Goal: Task Accomplishment & Management: Manage account settings

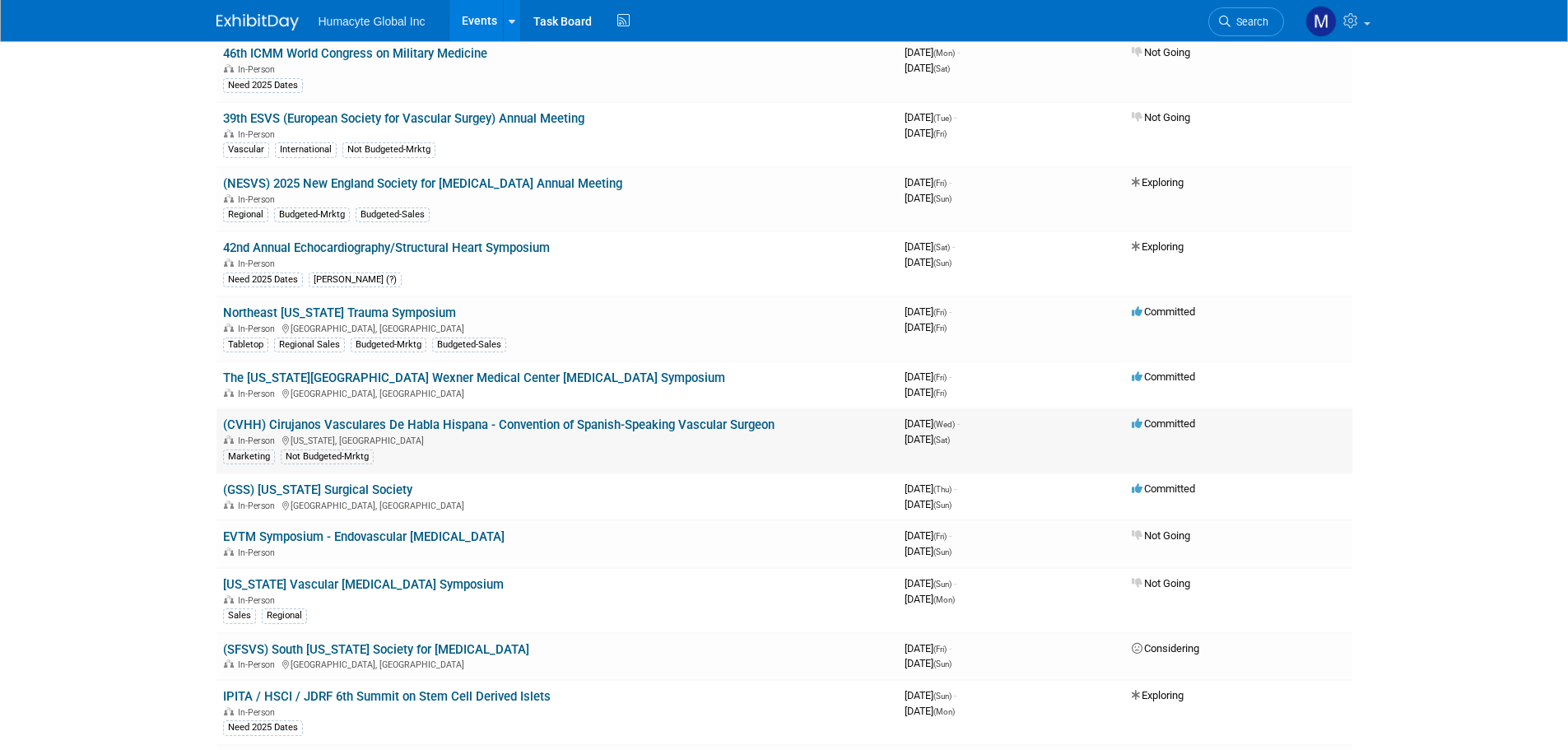
scroll to position [659, 0]
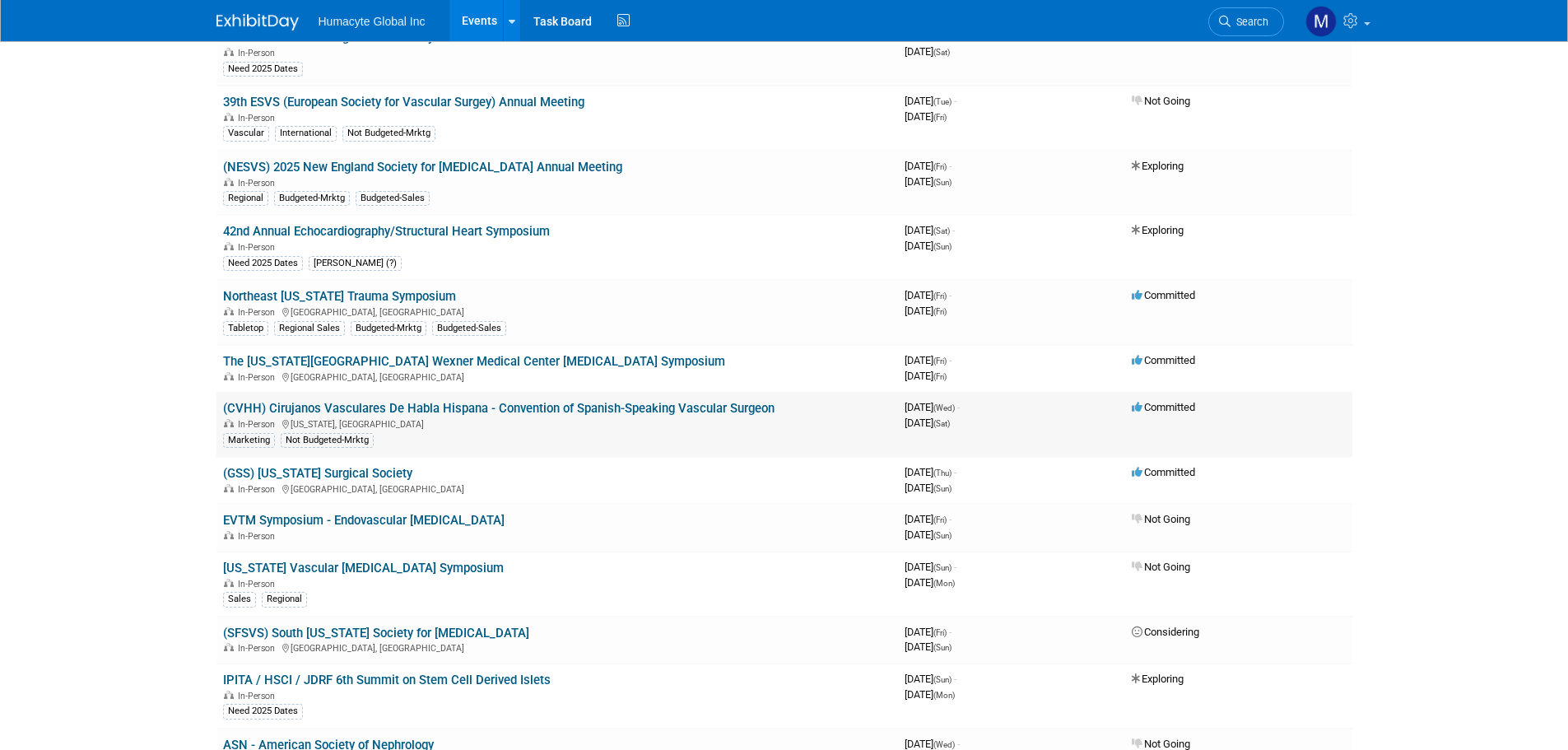
click at [565, 409] on link "(CVHH) Cirujanos Vasculares De Habla Hispana - Convention of Spanish-Speaking V…" at bounding box center [499, 408] width 551 height 15
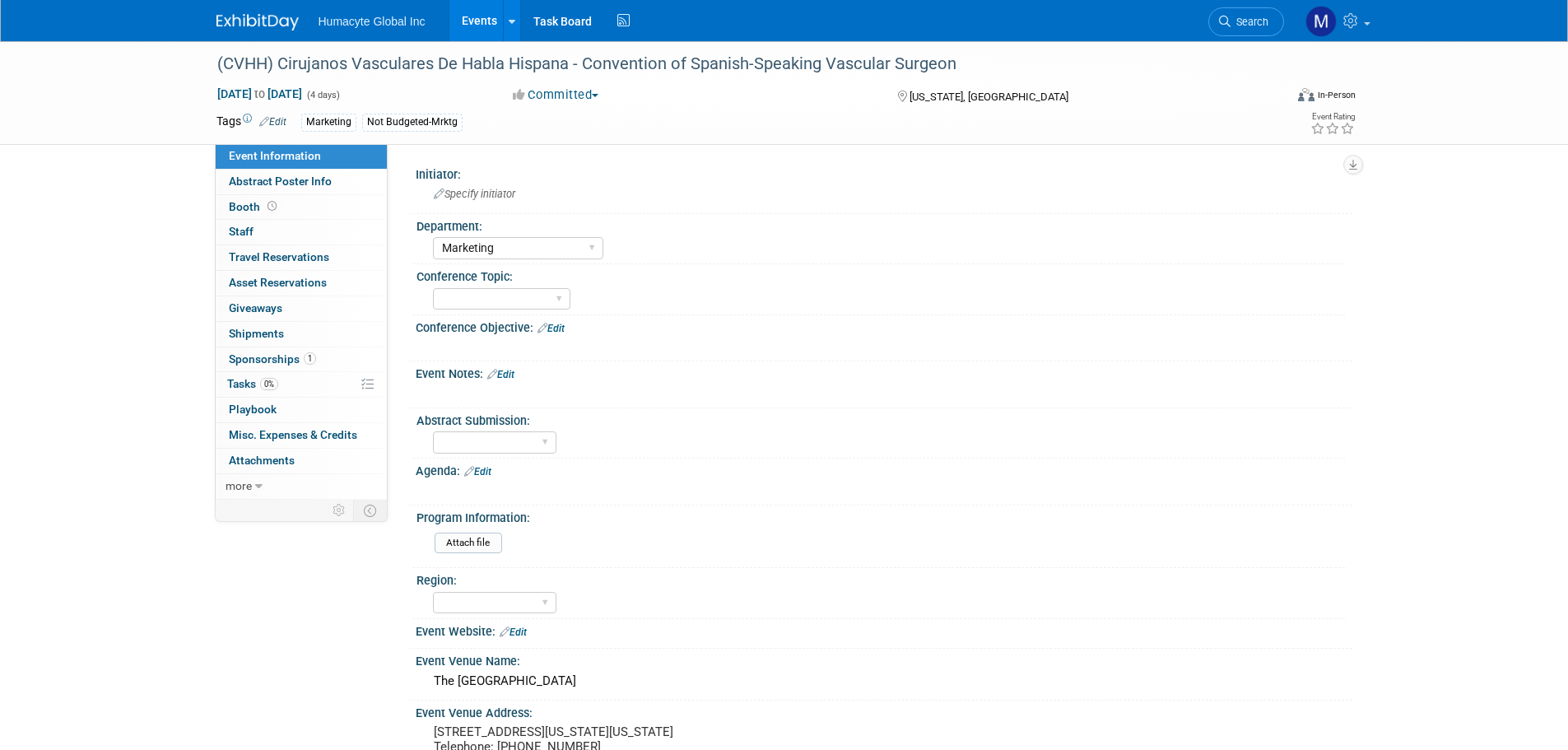
select select "Marketing"
click at [559, 295] on select "Trauma Nephrology/Dialysis Diabetes Vascular Managed Care" at bounding box center [501, 299] width 137 height 22
select select "Vascular"
click at [433, 288] on select "Trauma Nephrology/Dialysis Diabetes Vascular Managed Care" at bounding box center [501, 299] width 137 height 22
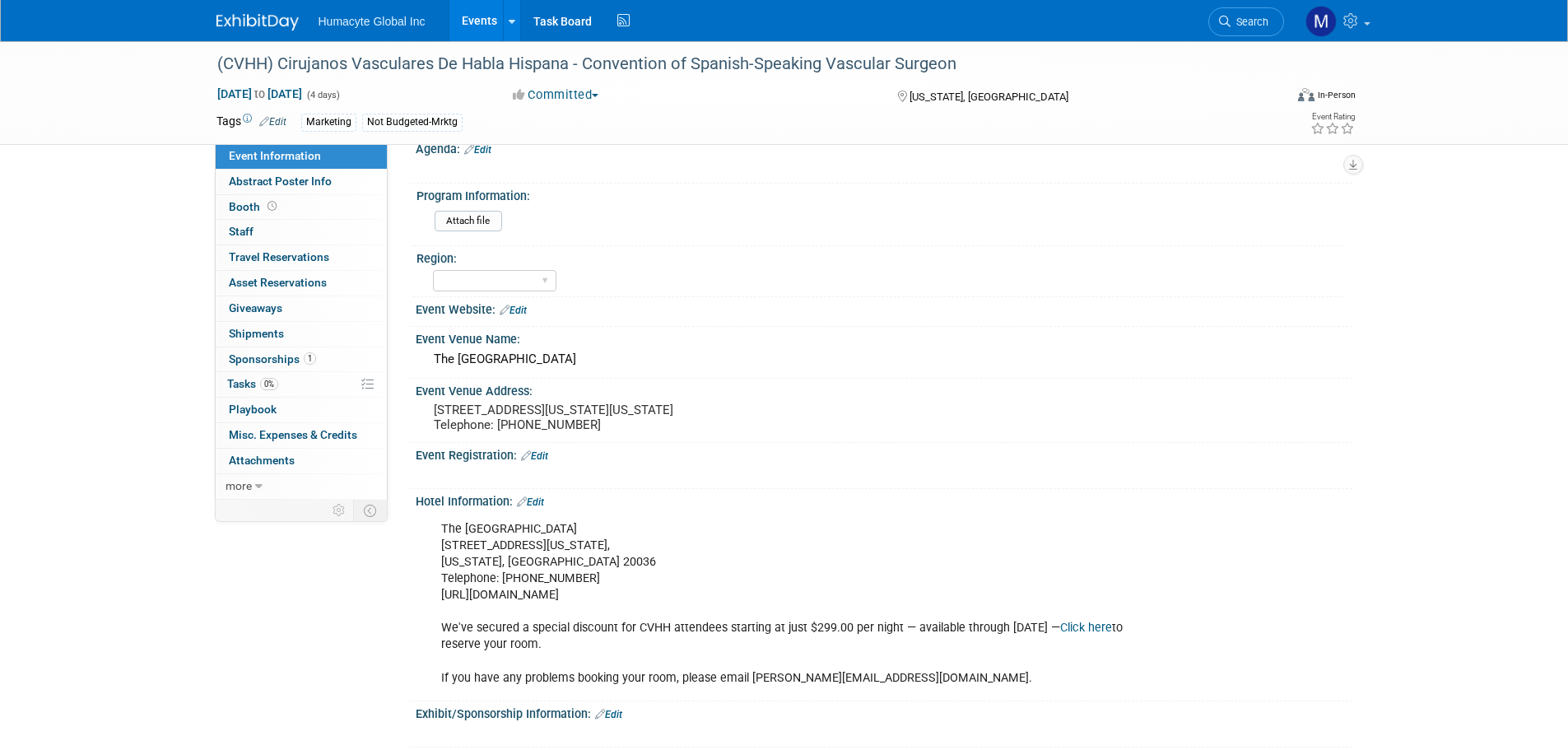
scroll to position [329, 0]
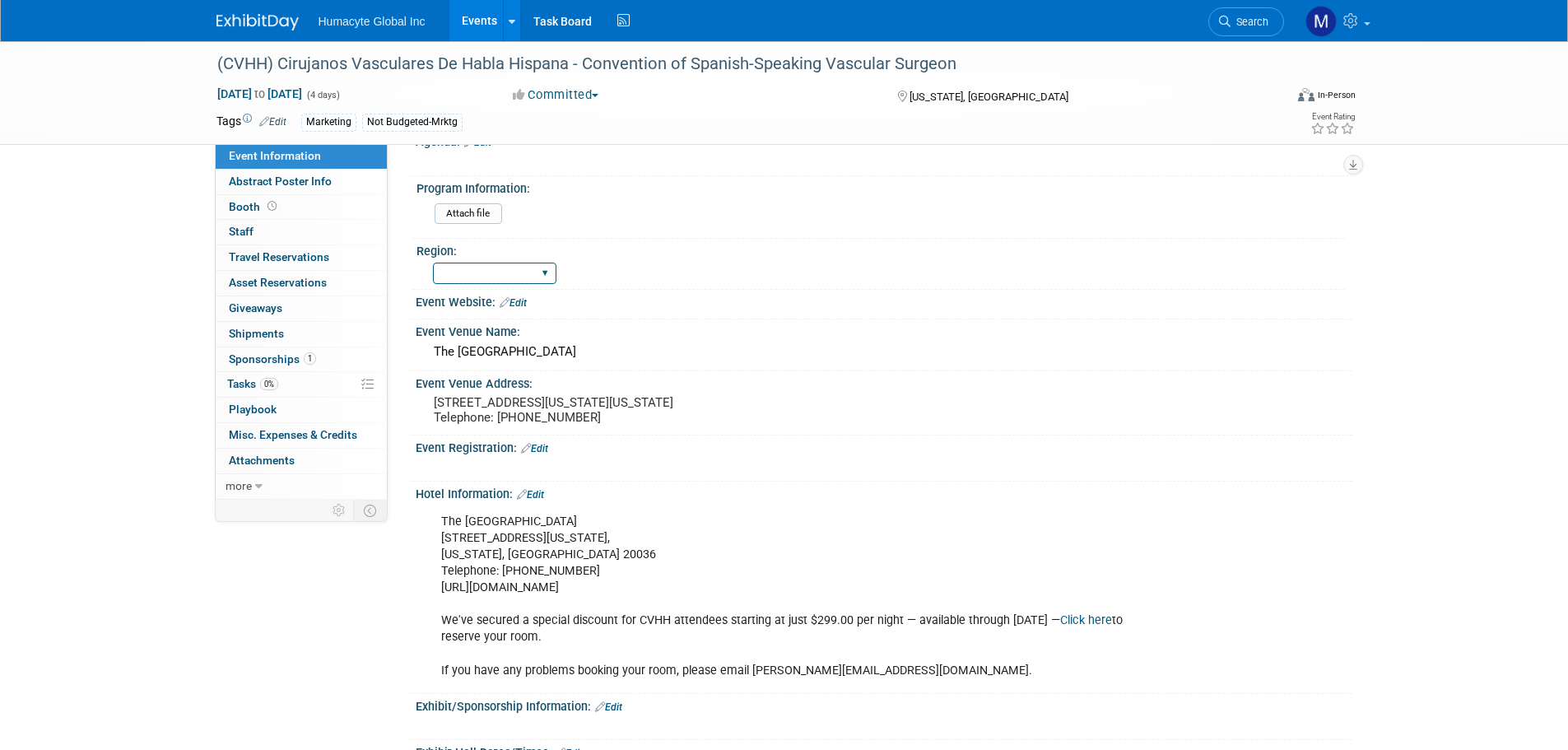
click at [545, 273] on select "Northeast Southeast West" at bounding box center [494, 273] width 123 height 22
select select "Northeast"
click at [433, 262] on select "Northeast Southeast West" at bounding box center [494, 273] width 123 height 22
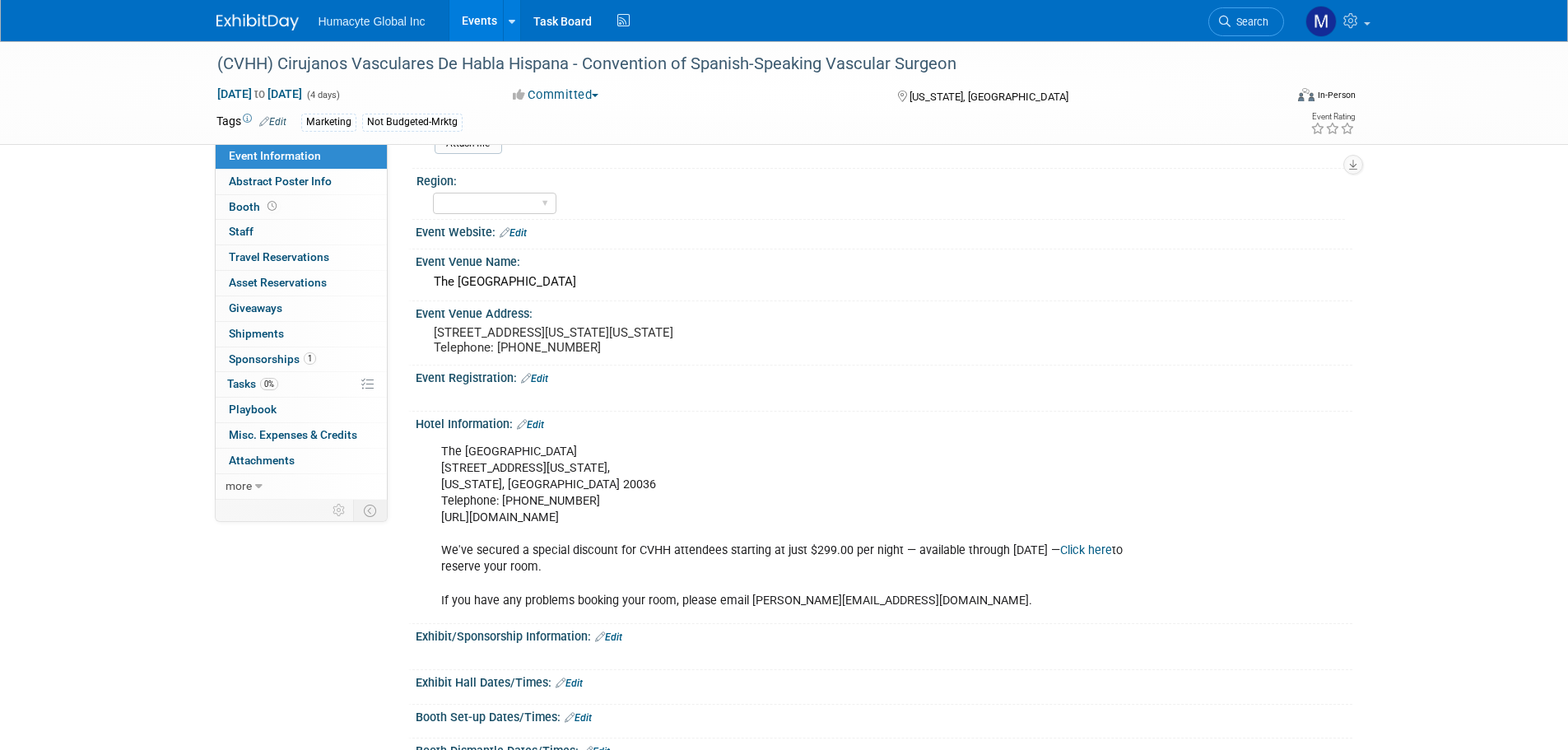
scroll to position [344, 0]
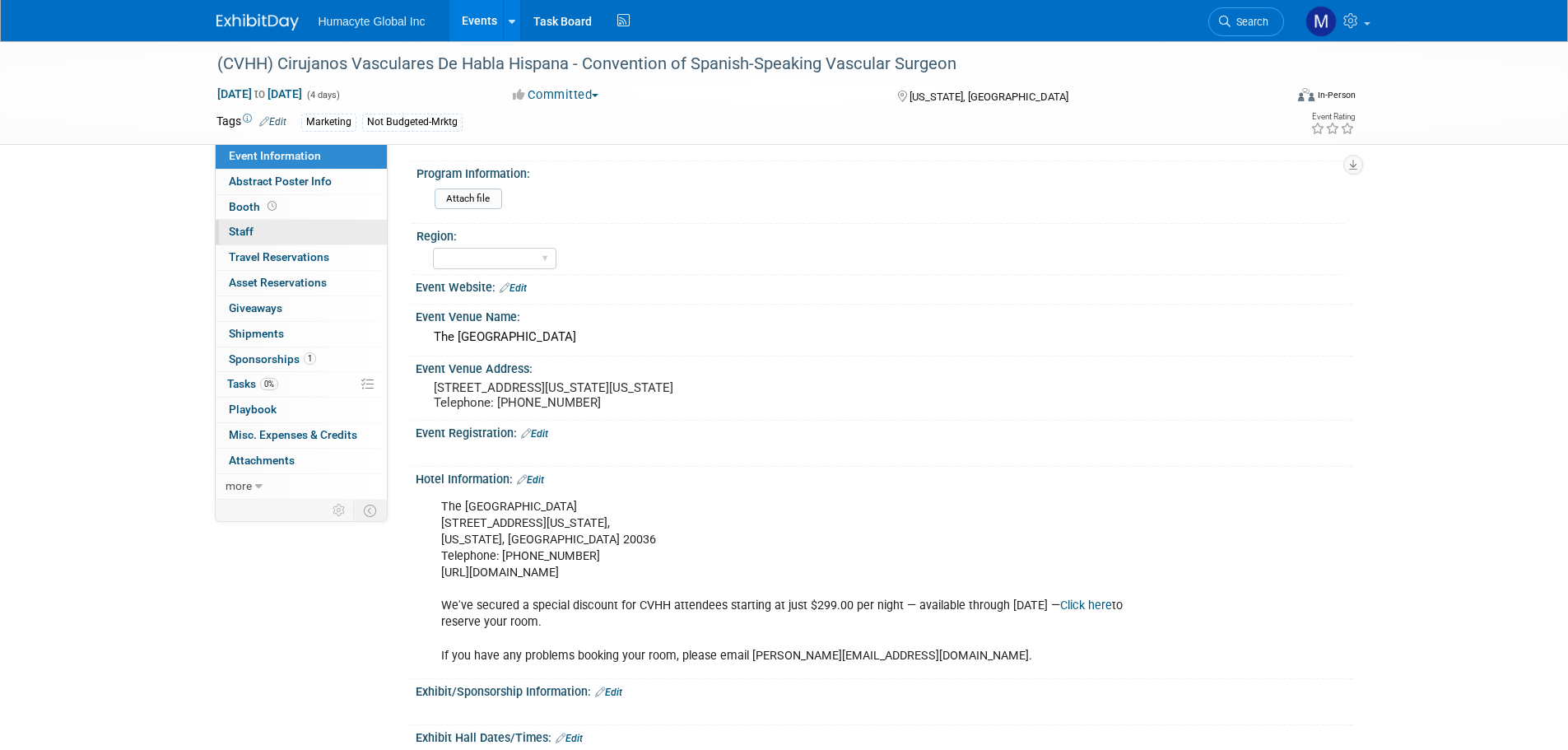
click at [235, 228] on span "Staff 0" at bounding box center [242, 232] width 25 height 13
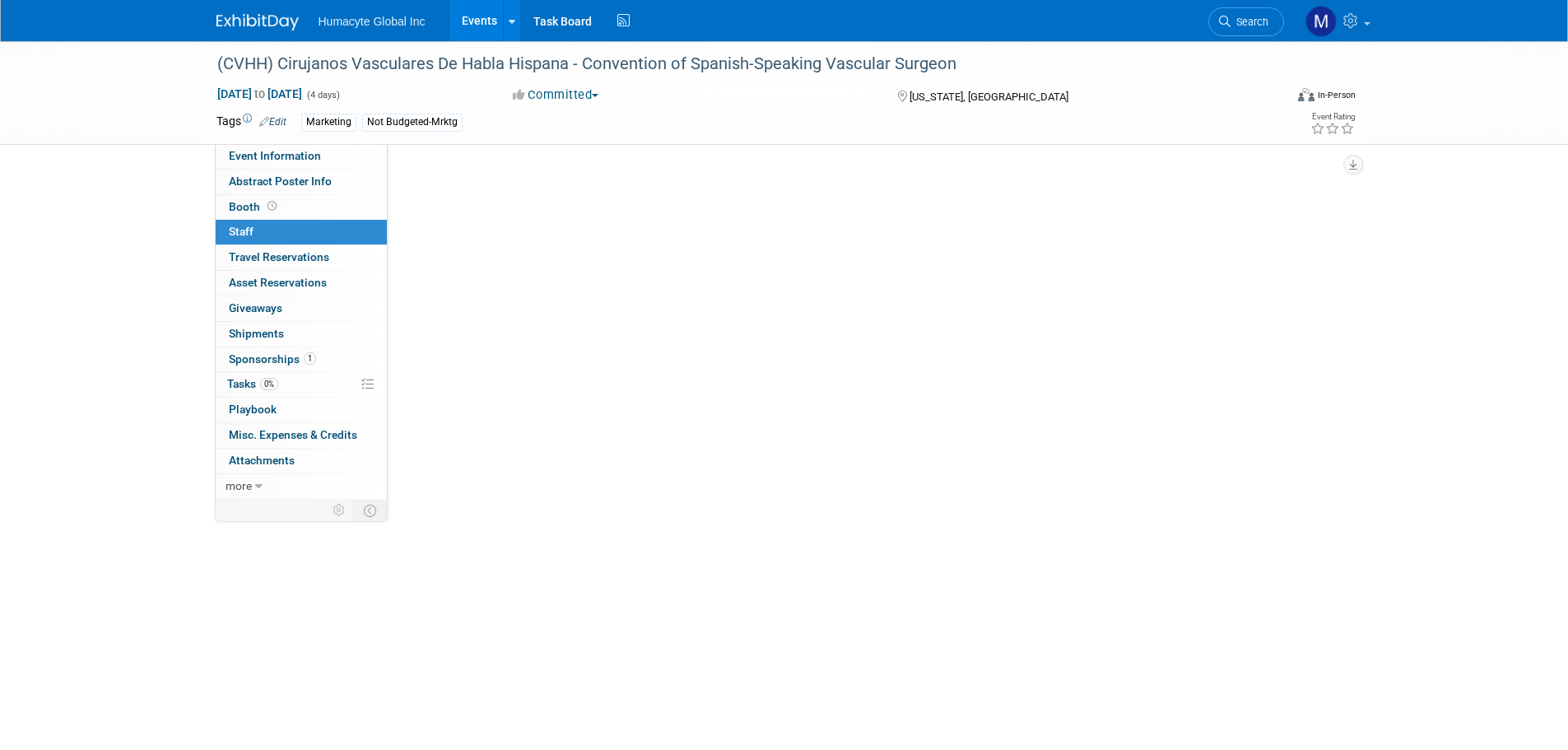
scroll to position [0, 0]
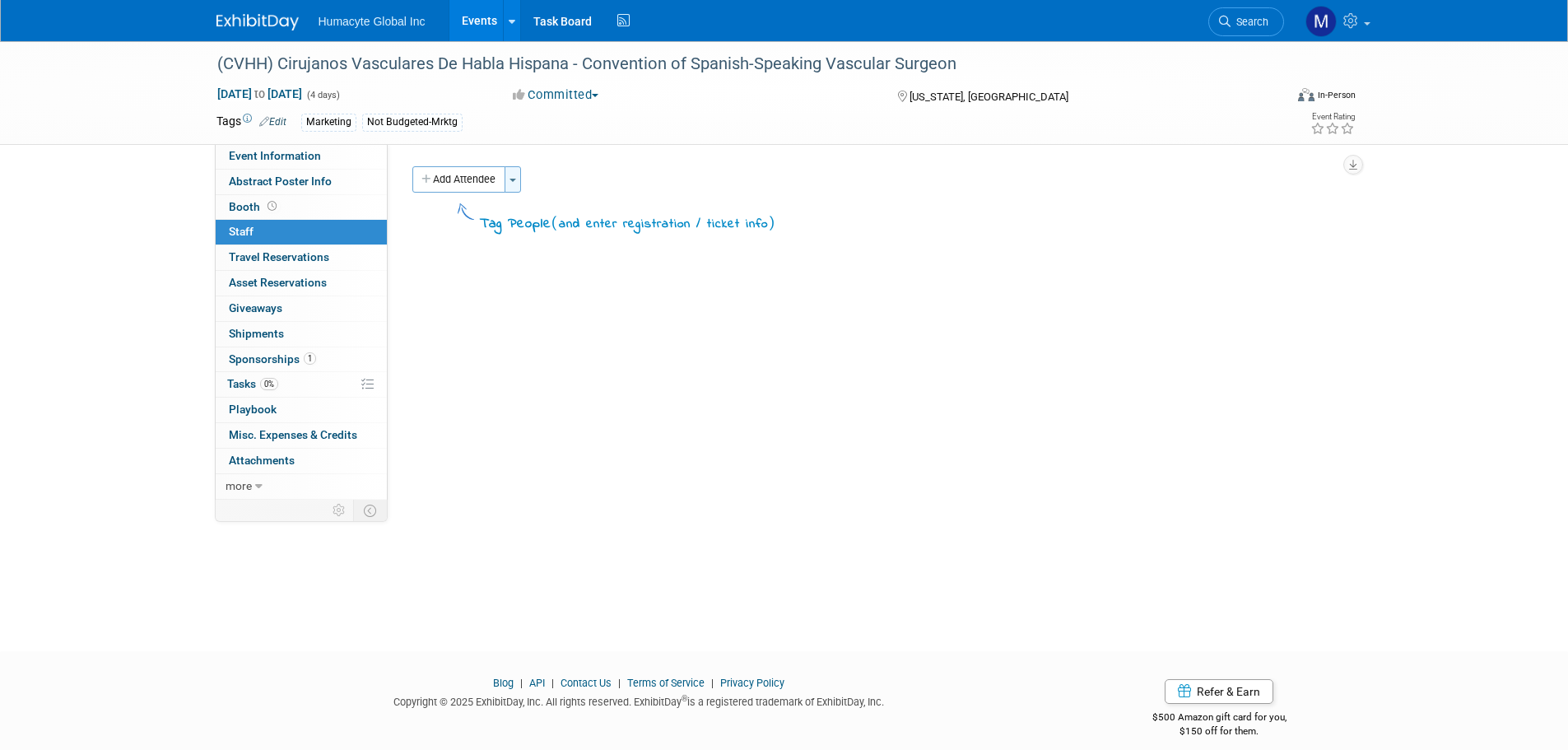
click at [514, 179] on span "button" at bounding box center [513, 180] width 7 height 3
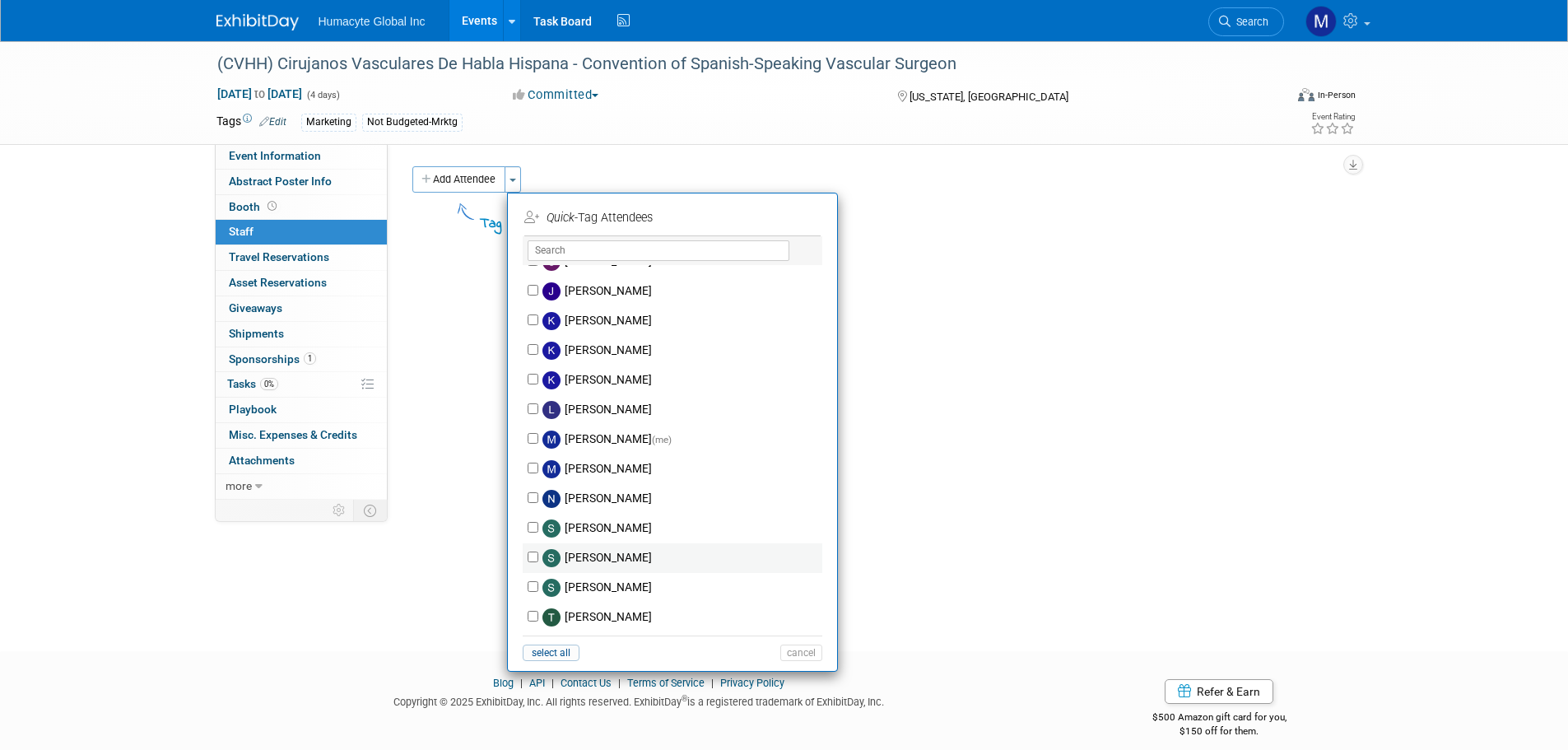
scroll to position [255, 0]
drag, startPoint x: 530, startPoint y: 407, endPoint x: 533, endPoint y: 421, distance: 14.3
click at [530, 407] on input "Mauricio Berdugo (me)" at bounding box center [533, 408] width 11 height 11
checkbox input "true"
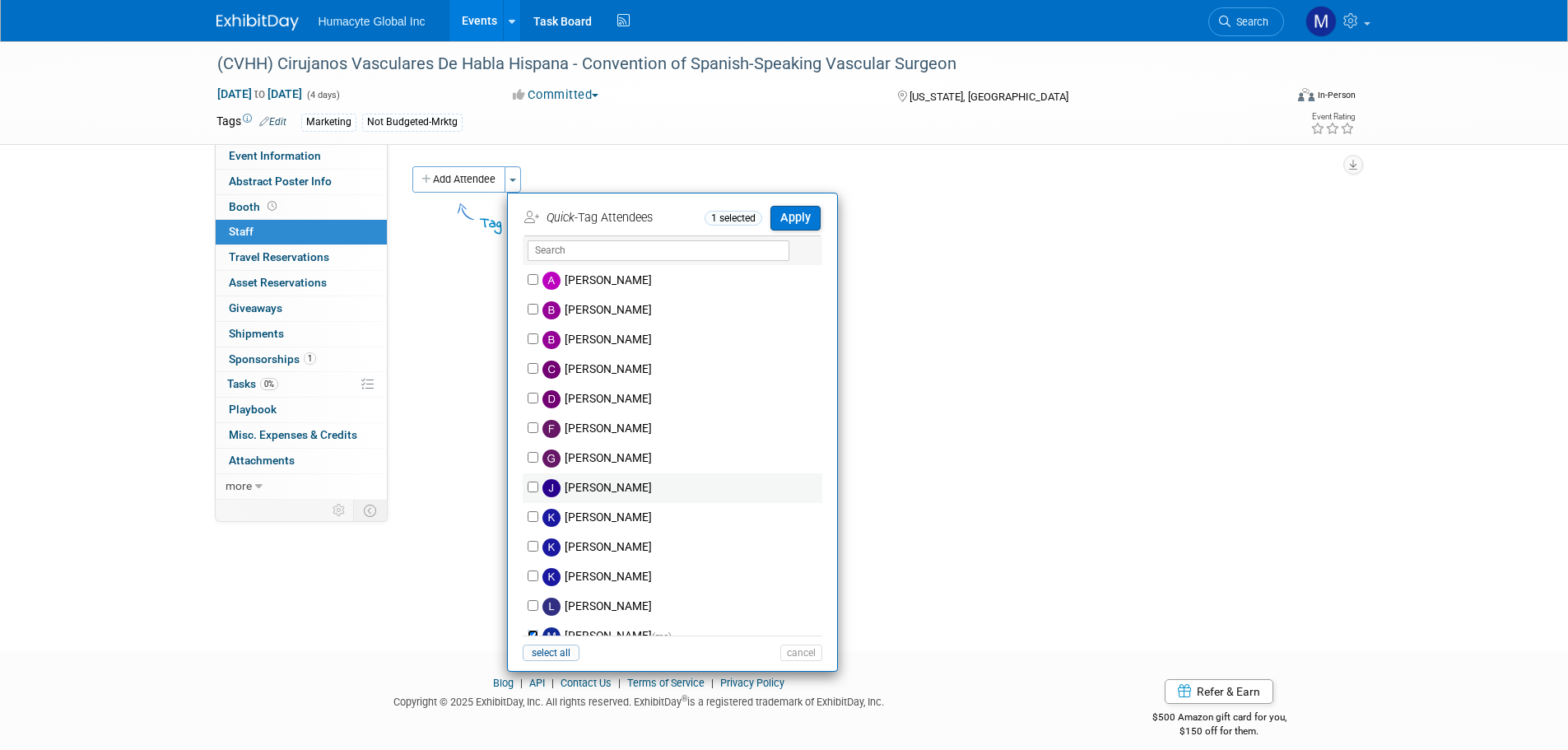
scroll to position [8, 0]
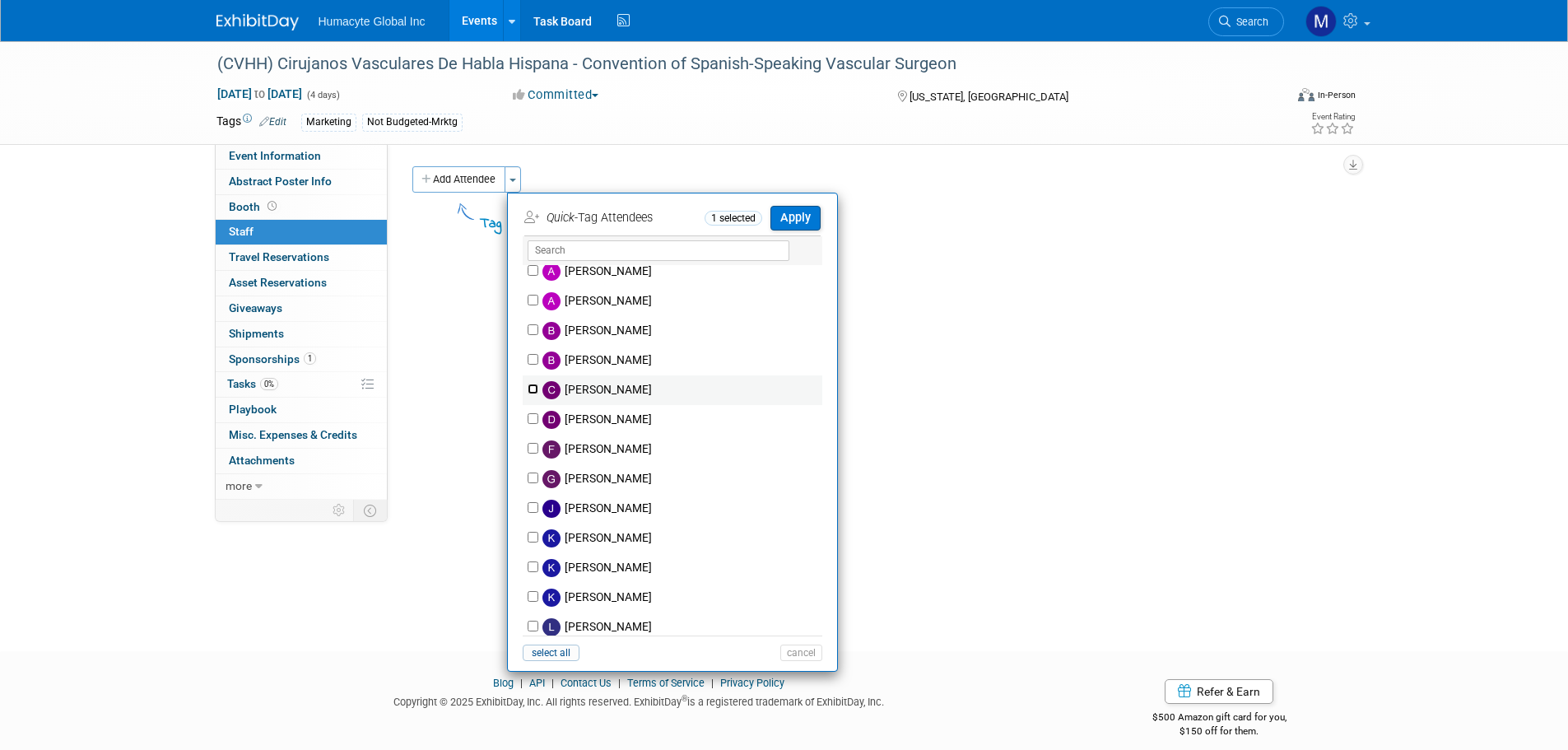
click at [534, 387] on input "Carlos Martin Colindres" at bounding box center [533, 389] width 11 height 11
checkbox input "true"
click at [801, 220] on button "Apply" at bounding box center [795, 218] width 50 height 24
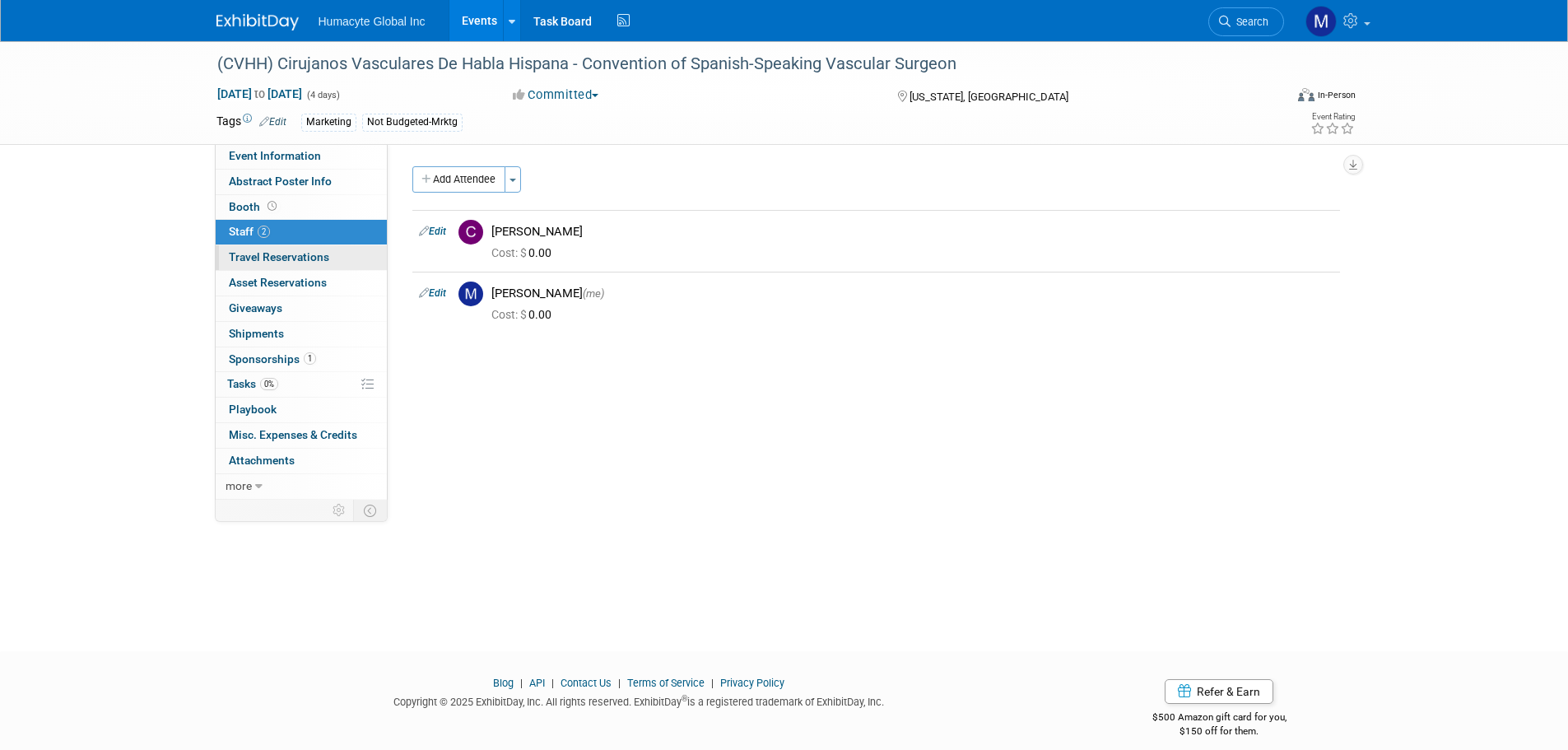
click at [252, 262] on span "Travel Reservations 0" at bounding box center [279, 257] width 100 height 13
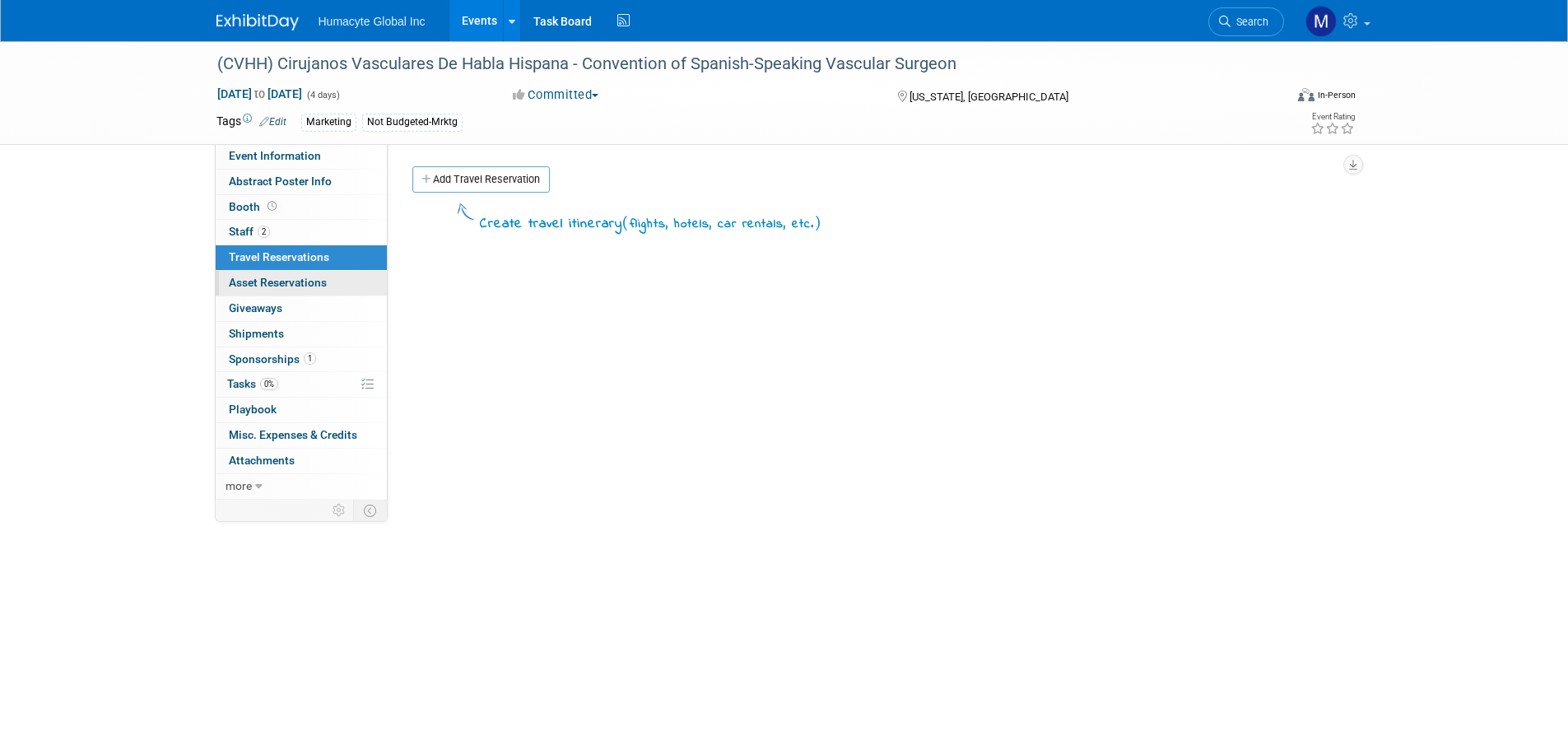
click at [271, 279] on span "Asset Reservations 0" at bounding box center [278, 282] width 98 height 13
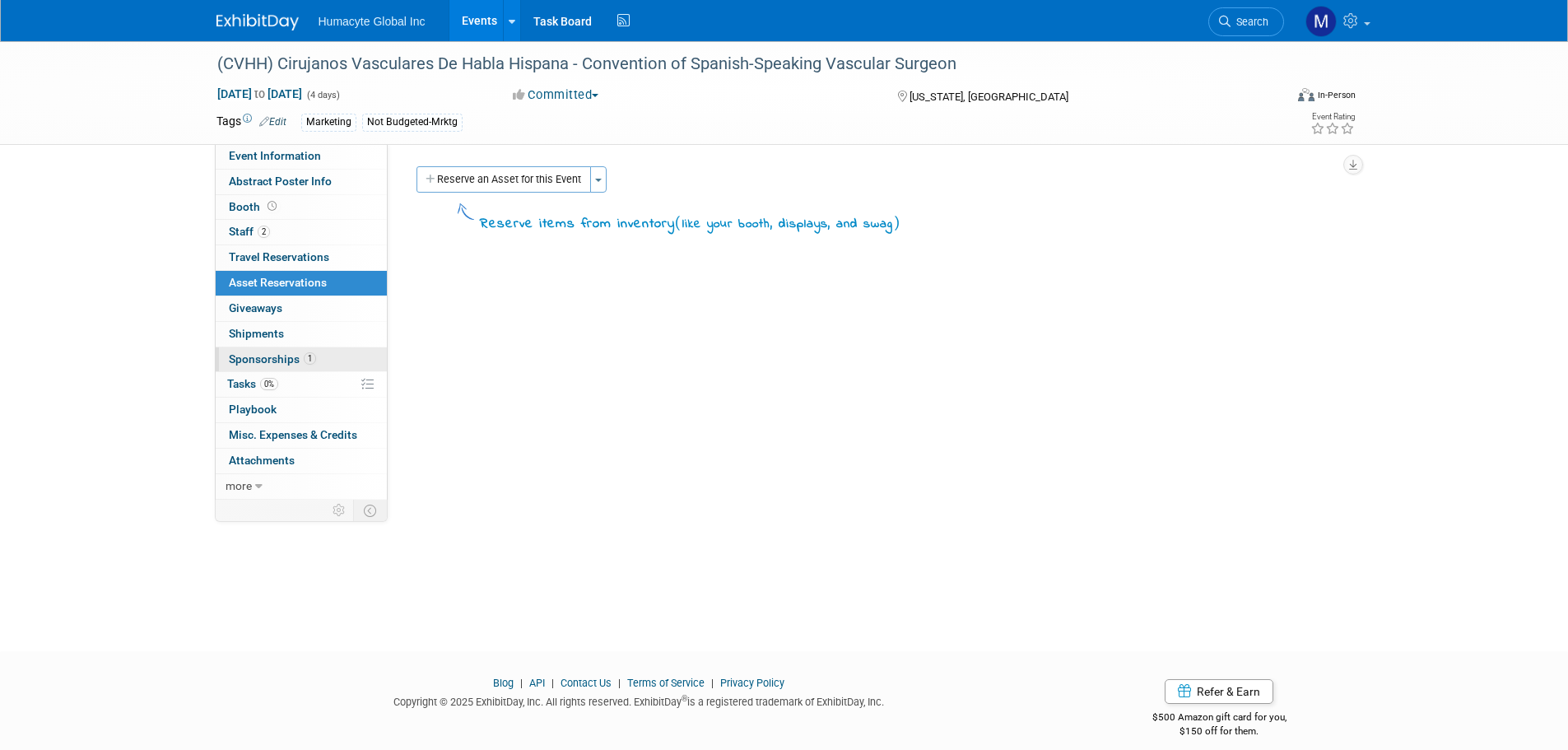
click at [272, 363] on span "Sponsorships 1" at bounding box center [272, 359] width 87 height 13
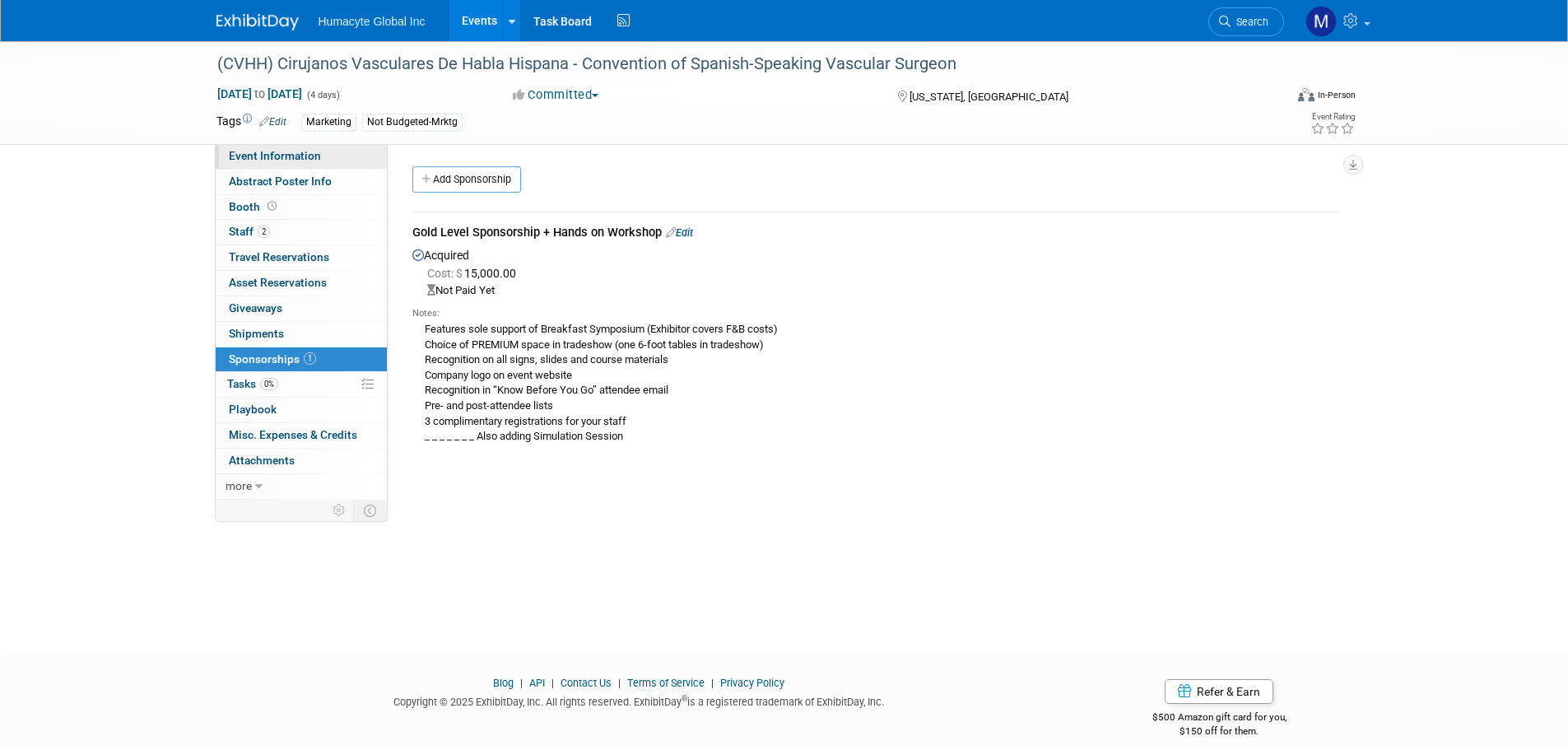
click at [252, 153] on span "Event Information" at bounding box center [275, 156] width 92 height 13
select select "Marketing"
select select "Vascular"
select select "Northeast"
